Goal: Task Accomplishment & Management: Use online tool/utility

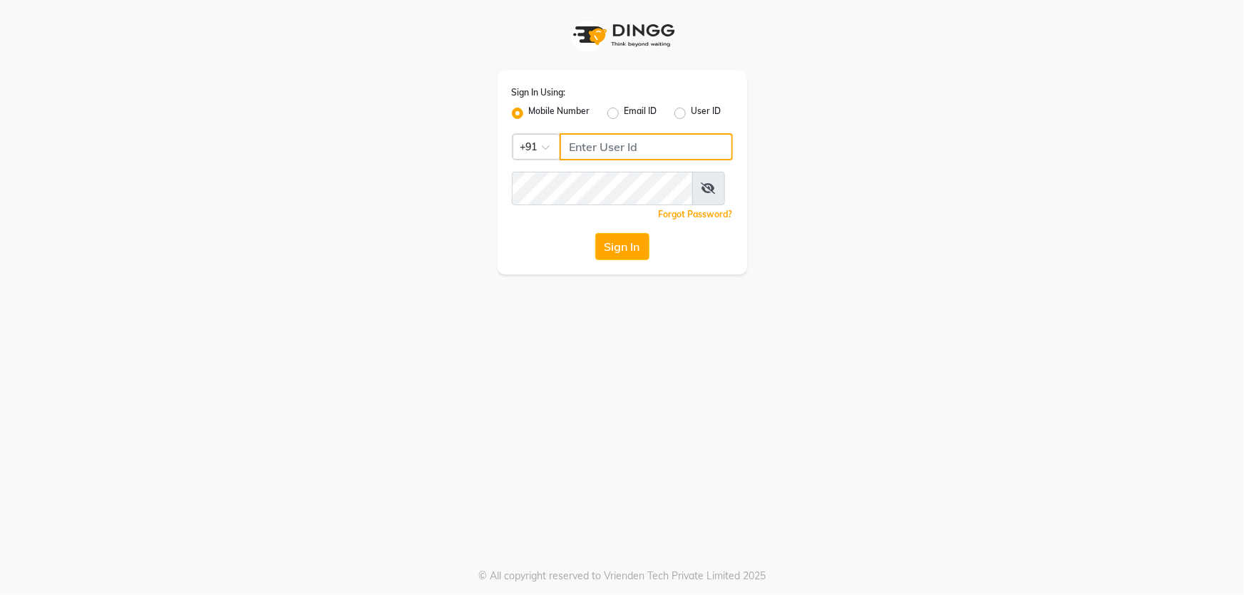
drag, startPoint x: 563, startPoint y: 156, endPoint x: 585, endPoint y: 170, distance: 26.3
click at [569, 159] on input "Username" at bounding box center [646, 146] width 173 height 27
type input "73789417432"
click at [622, 260] on button "Sign In" at bounding box center [622, 246] width 54 height 27
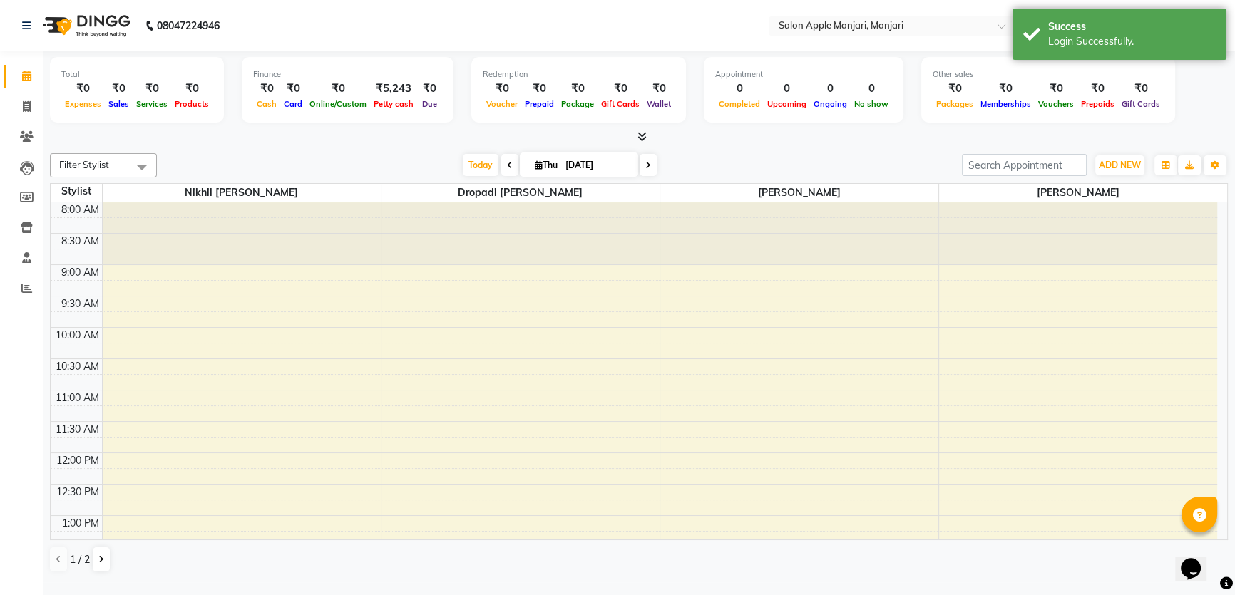
click at [640, 174] on span at bounding box center [648, 165] width 17 height 22
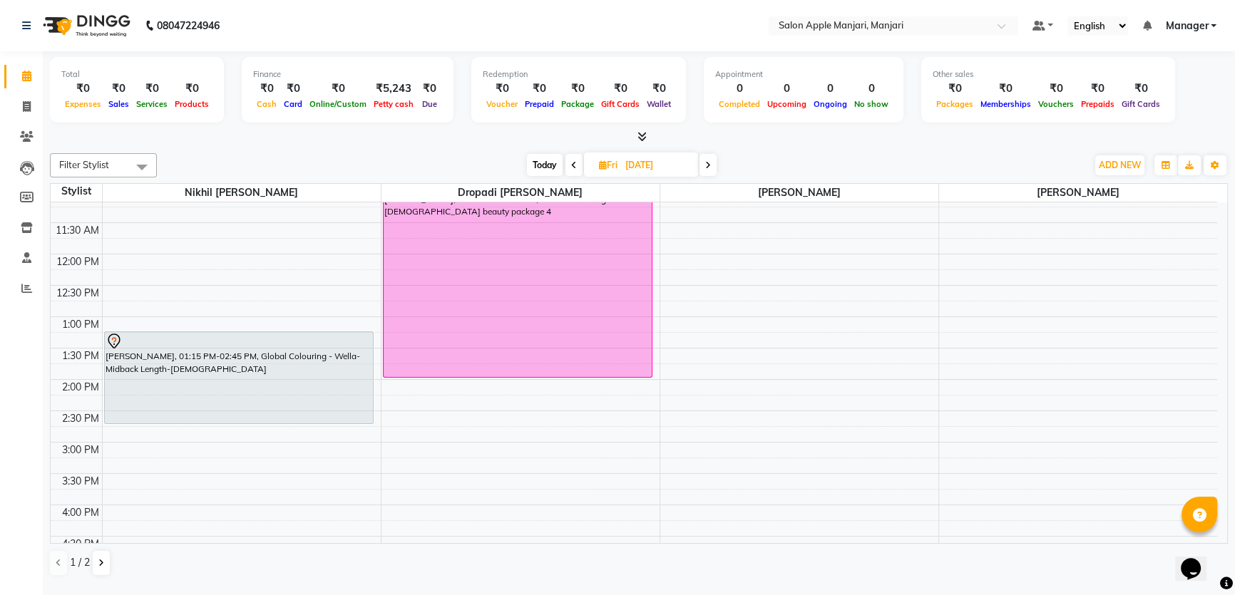
scroll to position [259, 0]
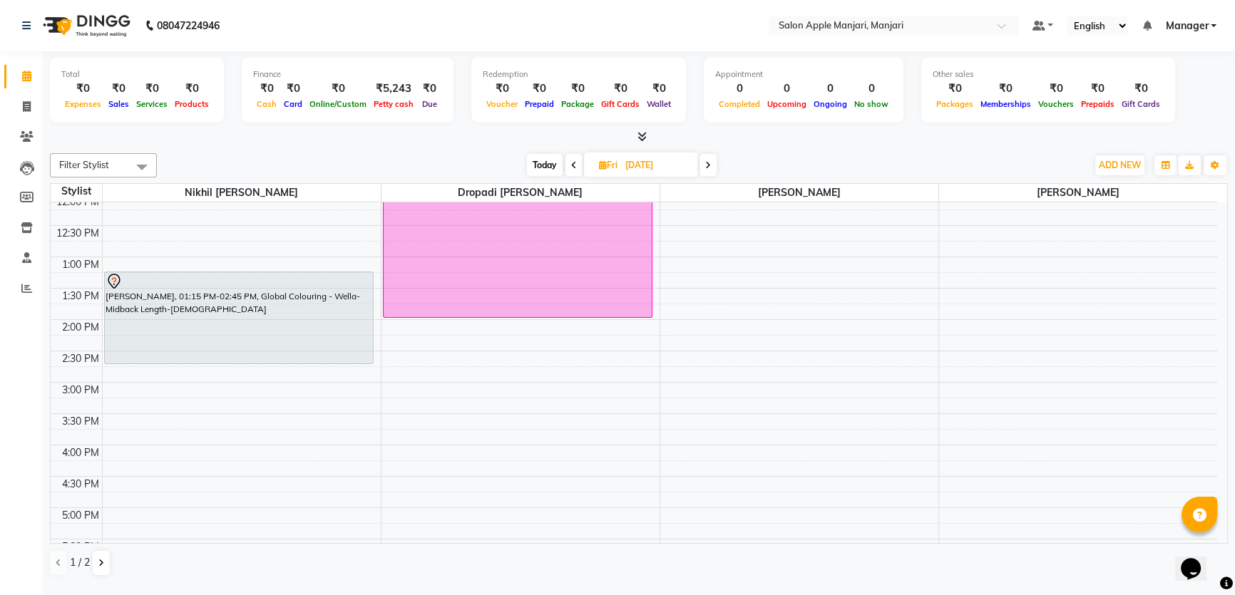
click at [571, 170] on icon at bounding box center [574, 165] width 6 height 9
type input "[DATE]"
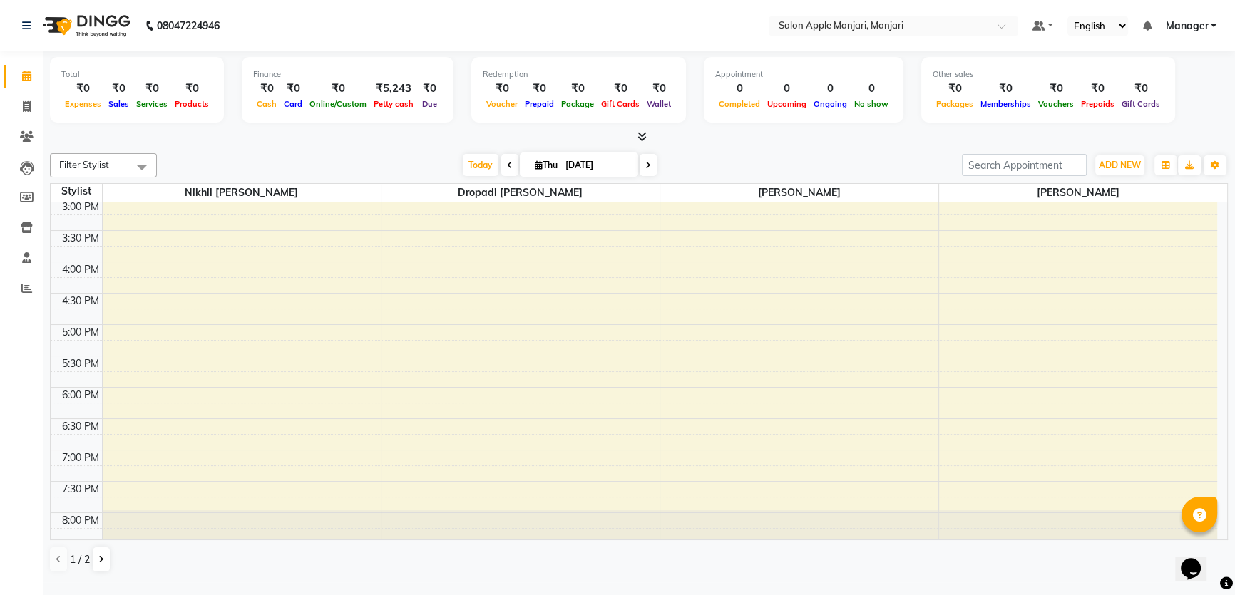
scroll to position [442, 0]
click at [458, 499] on div "8:00 AM 8:30 AM 9:00 AM 9:30 AM 10:00 AM 10:30 AM 11:00 AM 11:30 AM 12:00 PM 12…" at bounding box center [634, 167] width 1166 height 815
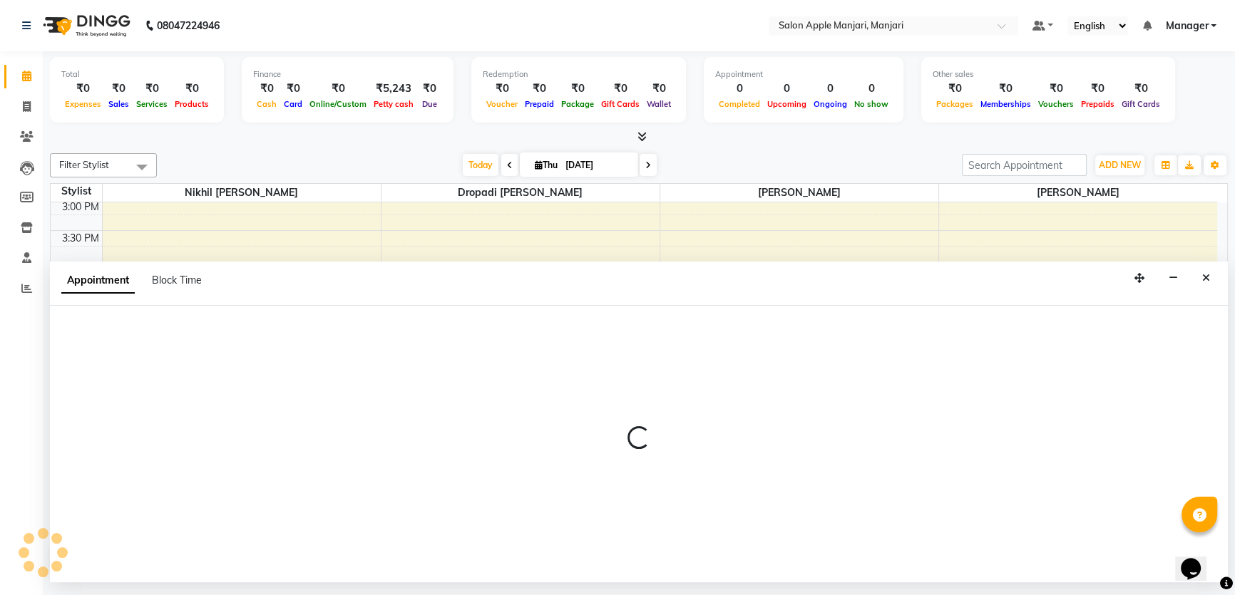
scroll to position [7, 0]
select select "75339"
select select "1170"
select select "tentative"
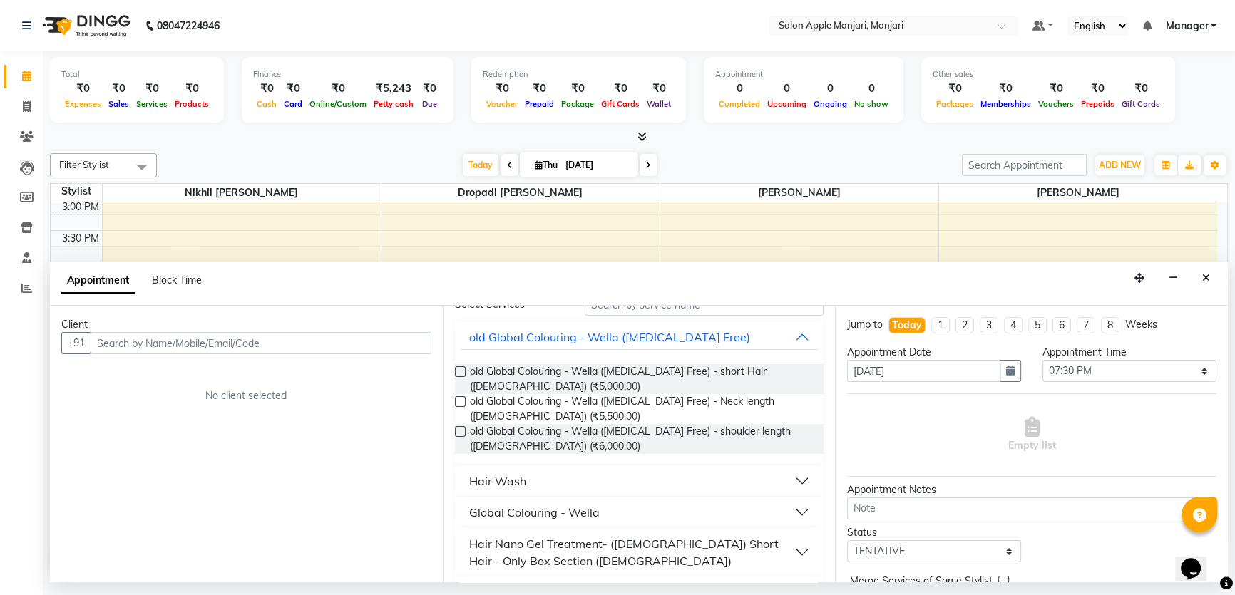
scroll to position [64, 0]
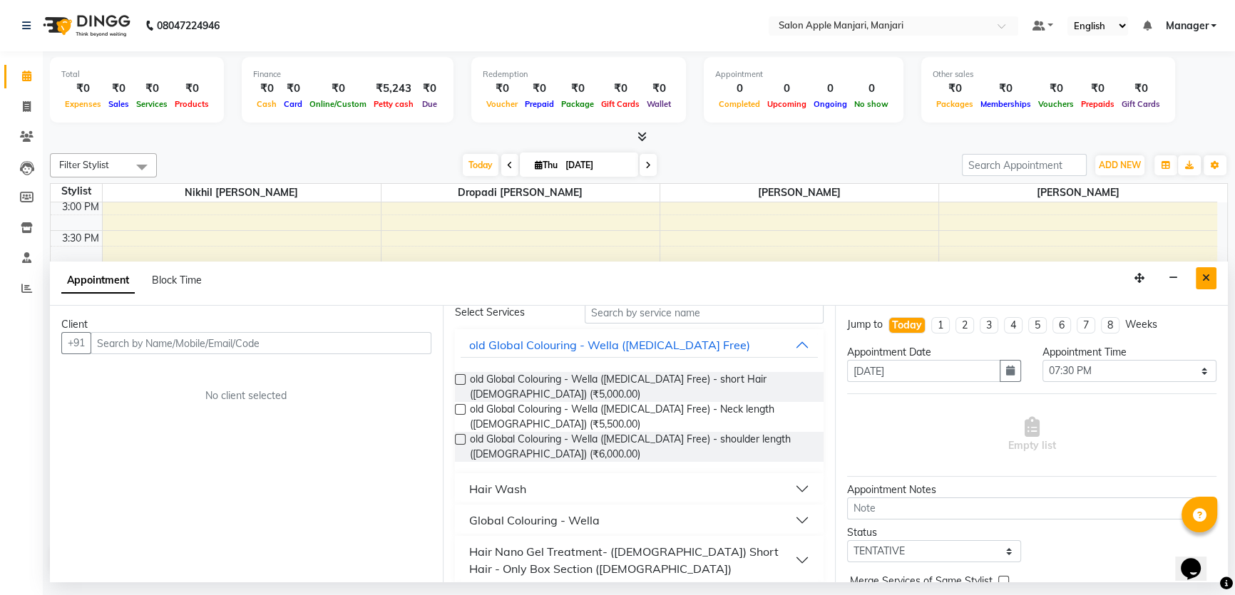
click at [1202, 283] on icon "Close" at bounding box center [1206, 278] width 8 height 10
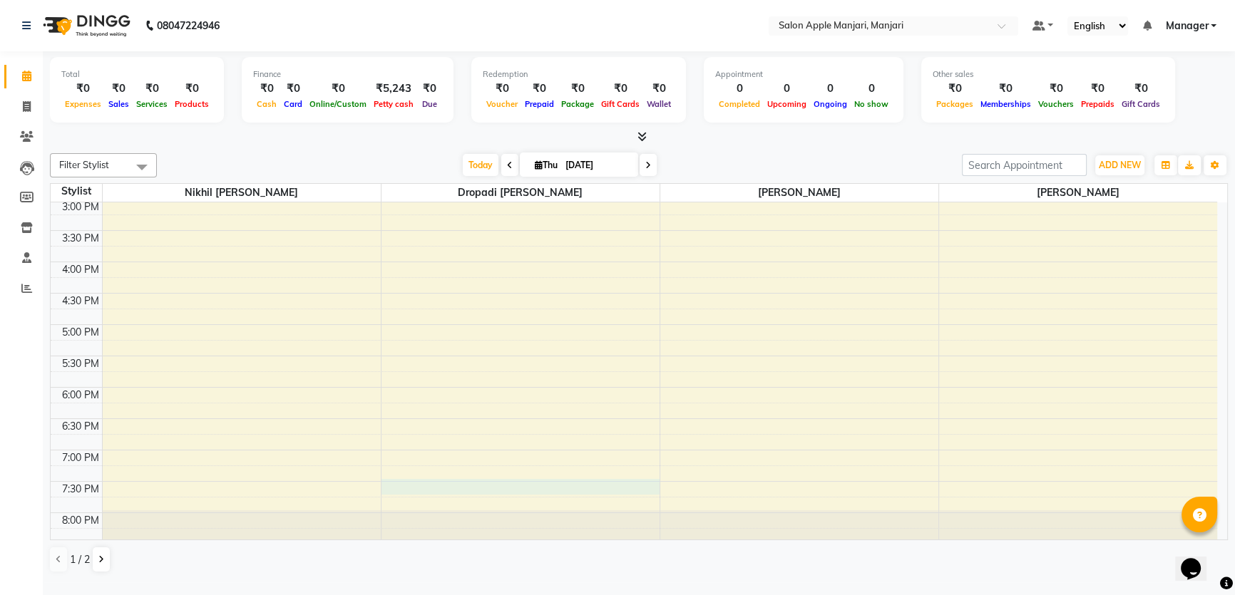
click at [444, 492] on div "8:00 AM 8:30 AM 9:00 AM 9:30 AM 10:00 AM 10:30 AM 11:00 AM 11:30 AM 12:00 PM 12…" at bounding box center [634, 167] width 1166 height 815
select select "75339"
select select "1170"
select select "tentative"
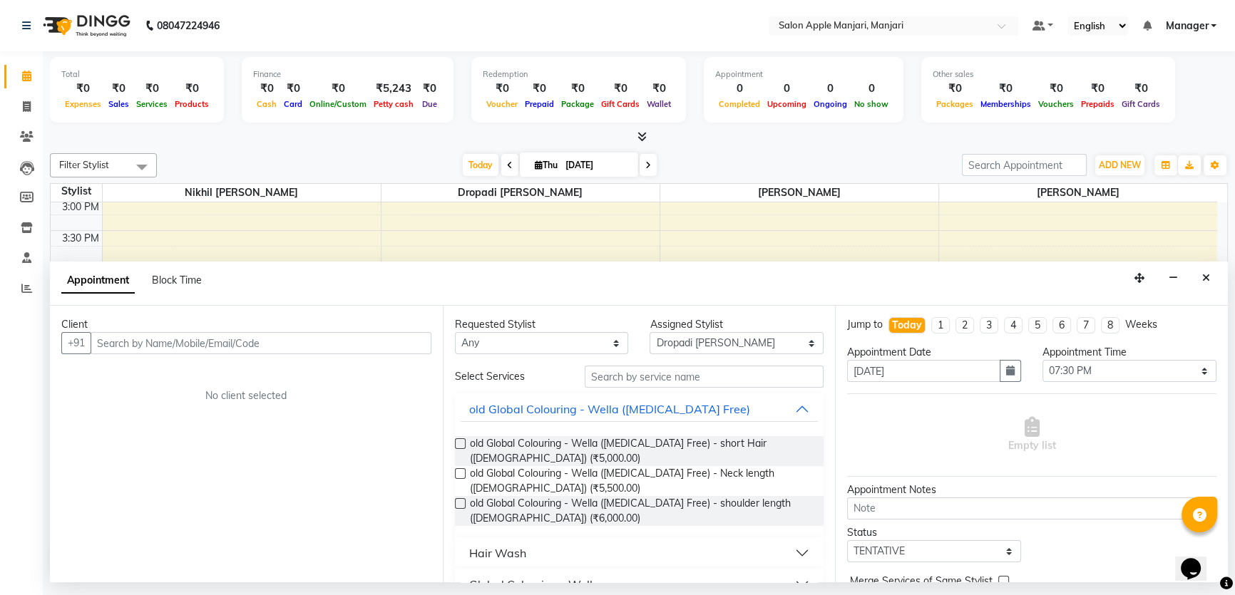
click at [125, 354] on input "text" at bounding box center [261, 343] width 341 height 22
click at [118, 354] on input "text" at bounding box center [261, 343] width 341 height 22
click at [446, 236] on div "8:00 AM 8:30 AM 9:00 AM 9:30 AM 10:00 AM 10:30 AM 11:00 AM 11:30 AM 12:00 PM 12…" at bounding box center [634, 167] width 1166 height 815
drag, startPoint x: 446, startPoint y: 236, endPoint x: 785, endPoint y: 236, distance: 338.7
click at [1202, 283] on icon "Close" at bounding box center [1206, 278] width 8 height 10
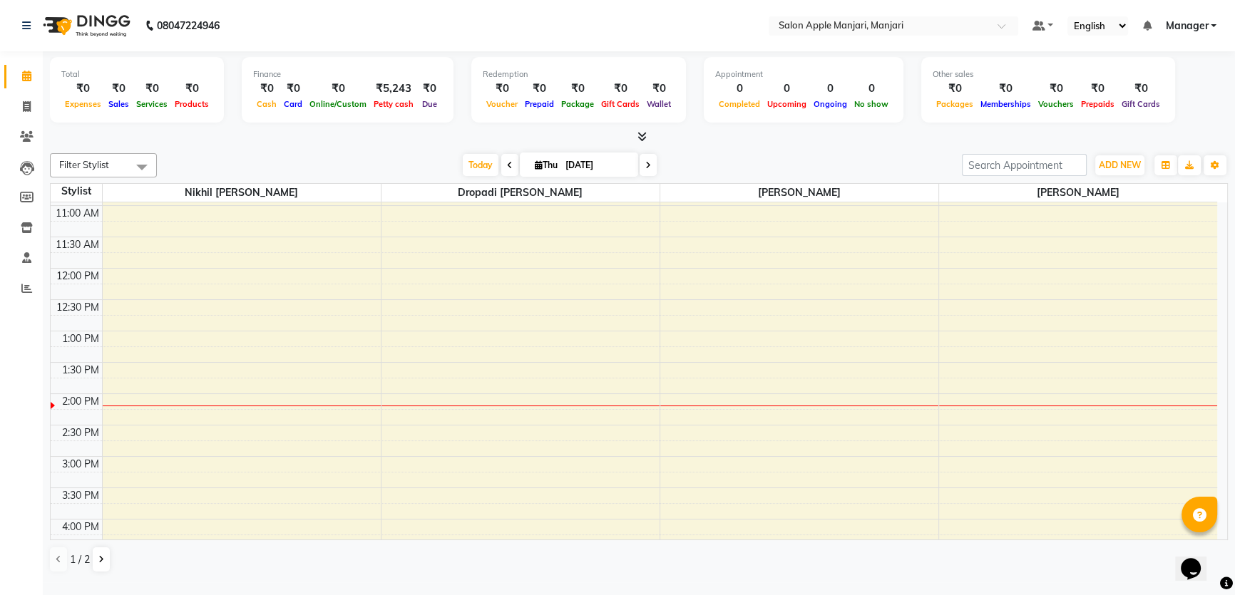
scroll to position [183, 0]
click at [25, 101] on icon at bounding box center [27, 106] width 8 height 11
select select "service"
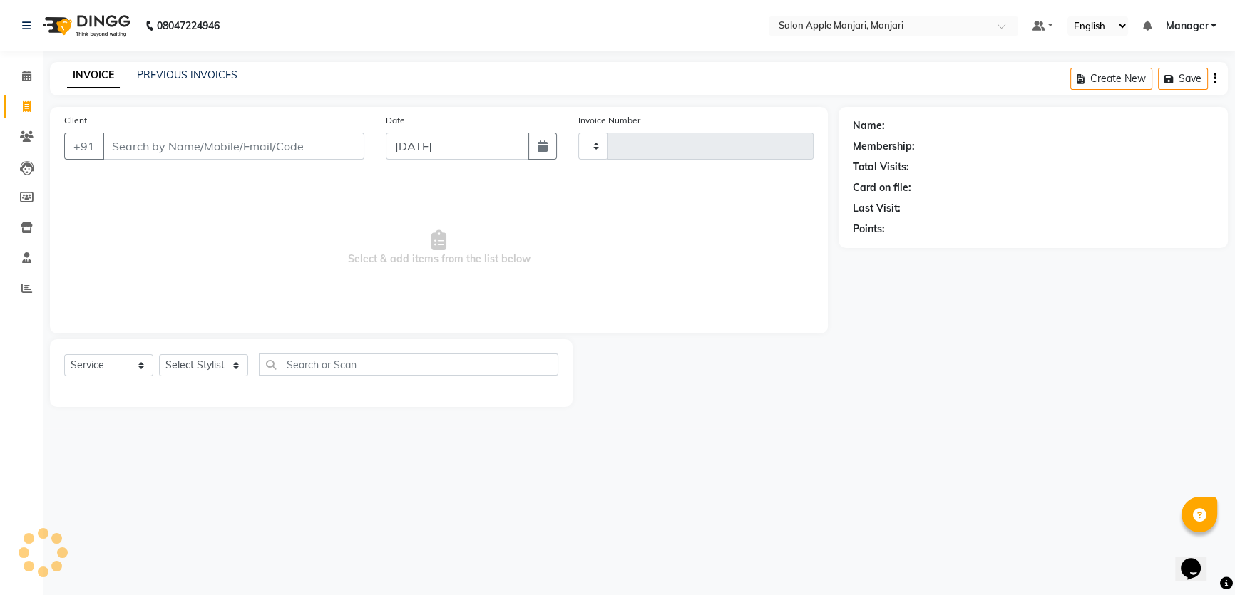
type input "0735"
select select "8088"
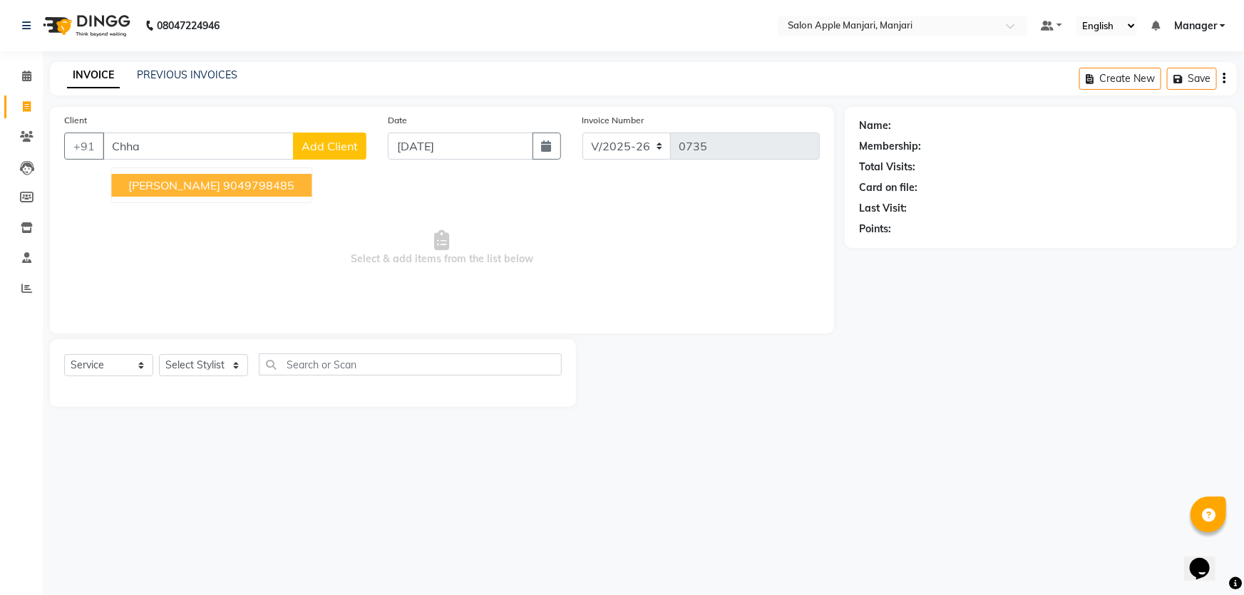
click at [167, 193] on span "chhaya thombare" at bounding box center [174, 185] width 92 height 14
type input "9049798485"
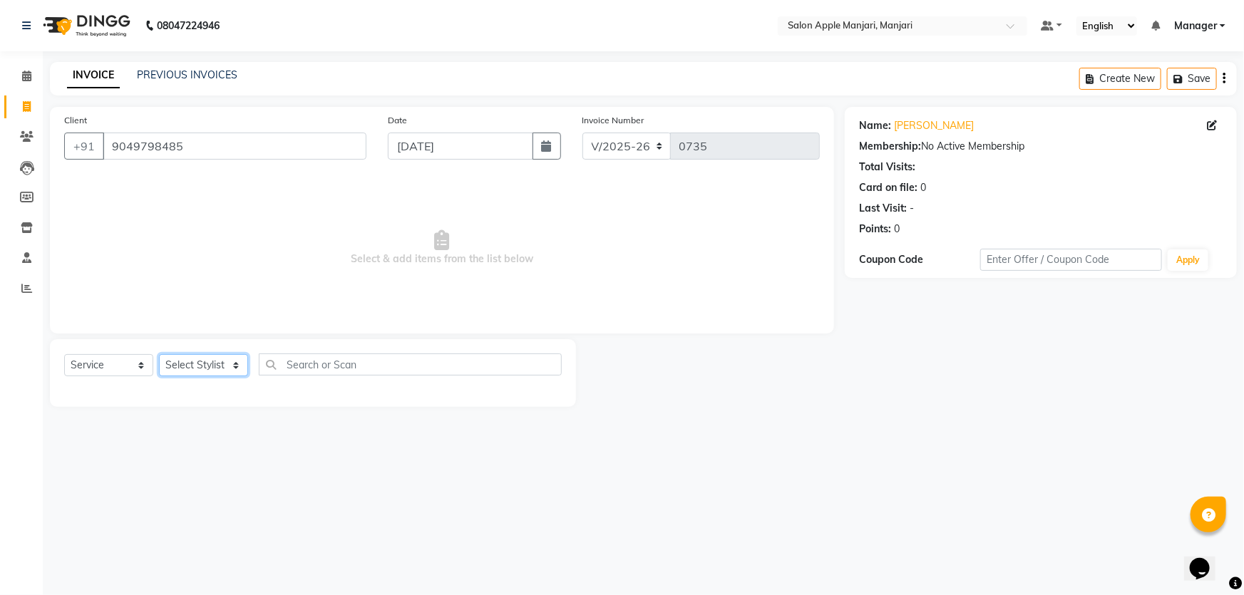
click at [193, 376] on select "Select Stylist Chaya Thombare Dropadi Rushikesh Suryawanshi Manager Nikhil Diga…" at bounding box center [203, 365] width 89 height 22
select select "75339"
click at [163, 376] on select "Select Stylist Chaya Thombare Dropadi Rushikesh Suryawanshi Manager Nikhil Diga…" at bounding box center [203, 365] width 89 height 22
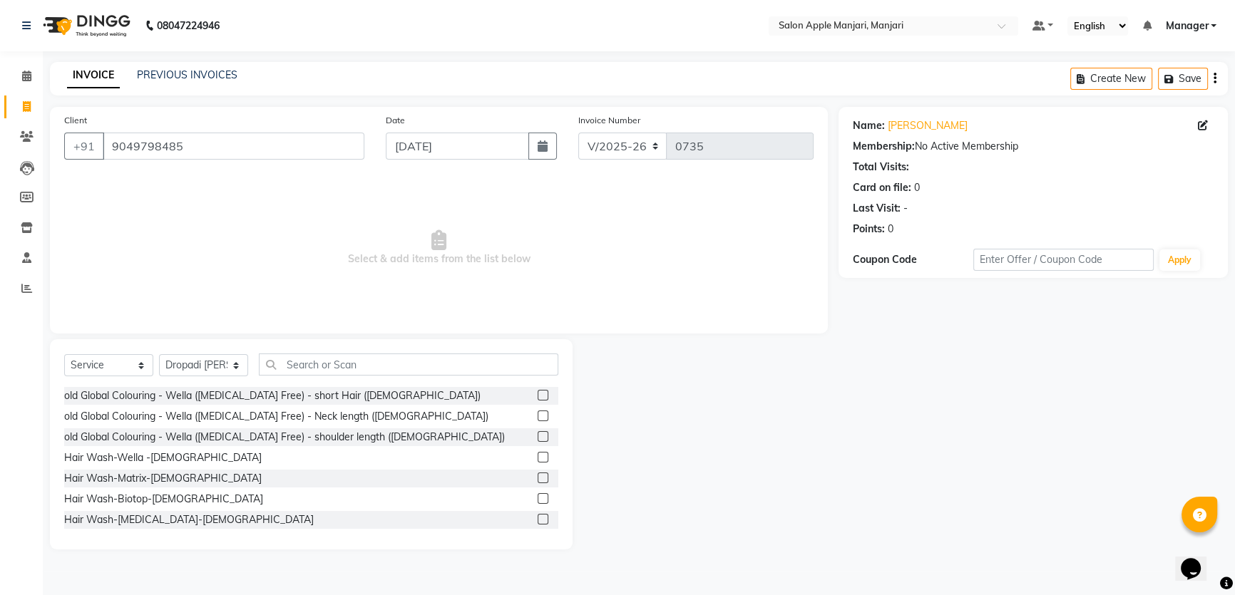
click at [278, 404] on div "old Global Colouring - Wella (Ammonia Free) - short Hair (Female)" at bounding box center [272, 396] width 416 height 15
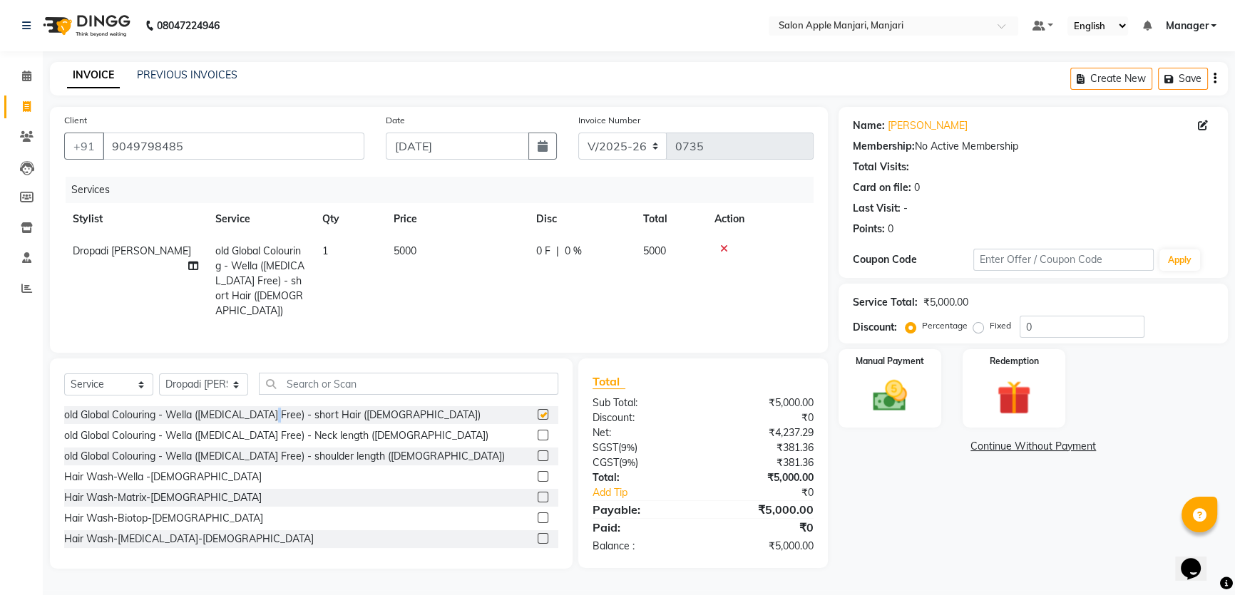
checkbox input "false"
click at [728, 254] on icon at bounding box center [724, 249] width 8 height 10
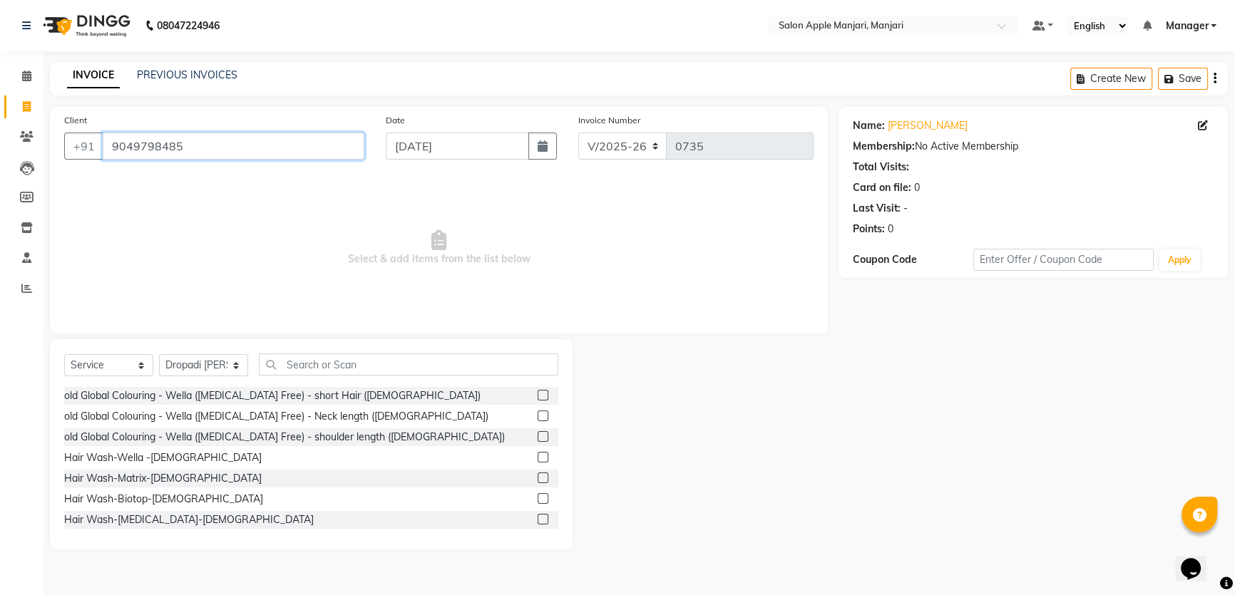
click at [227, 160] on input "9049798485" at bounding box center [234, 146] width 262 height 27
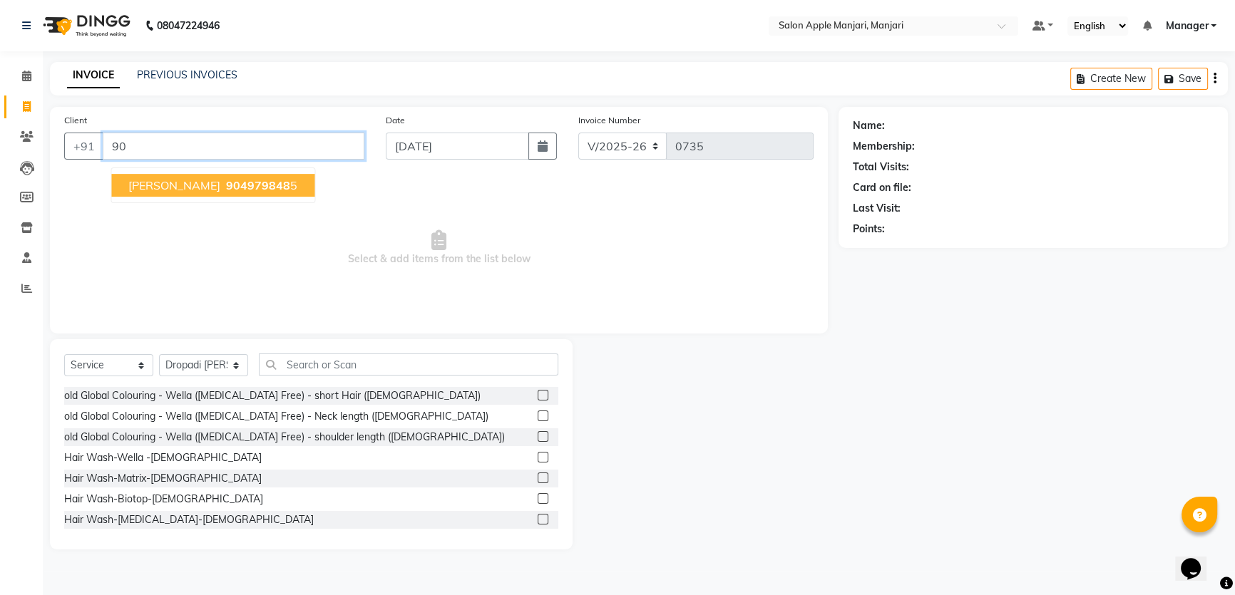
type input "9"
